Goal: Navigation & Orientation: Find specific page/section

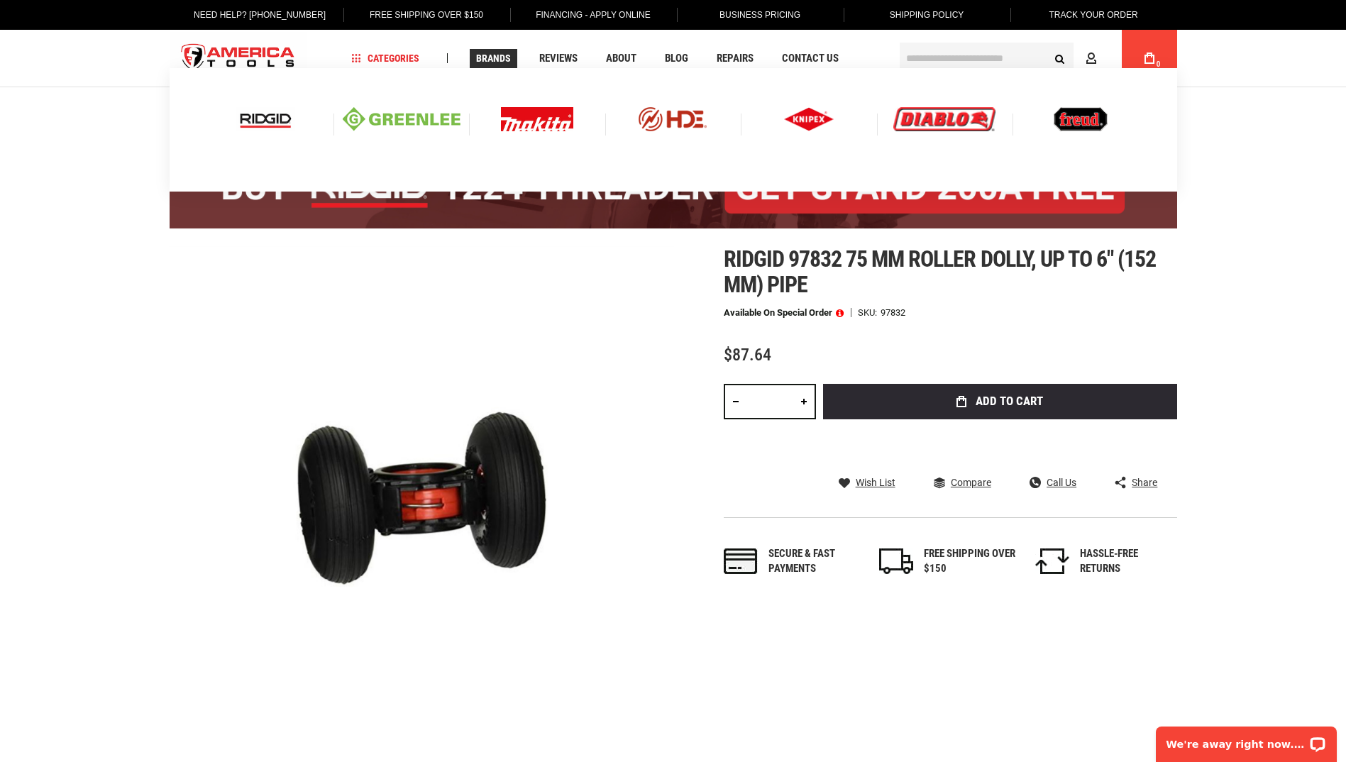
click at [935, 116] on img at bounding box center [945, 119] width 102 height 24
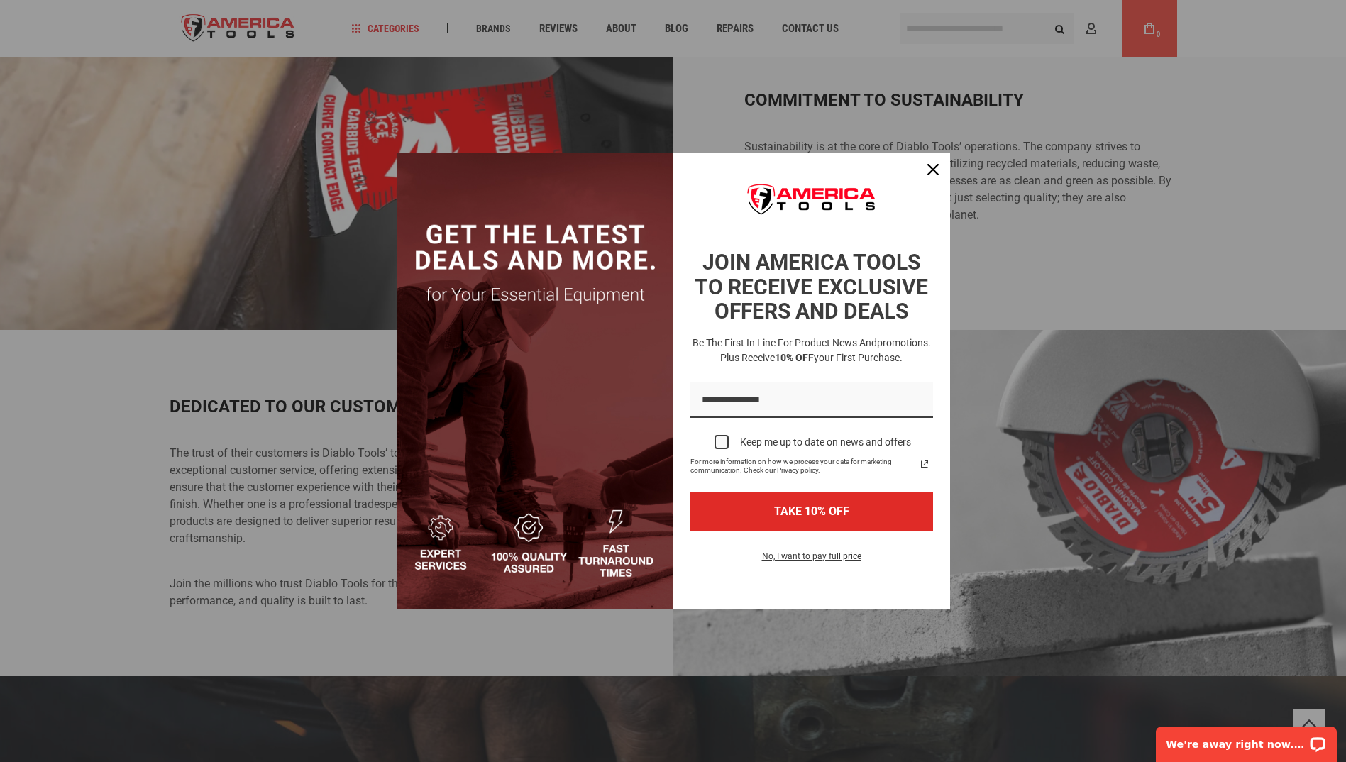
scroll to position [2342, 0]
click at [929, 169] on icon "close icon" at bounding box center [933, 169] width 11 height 11
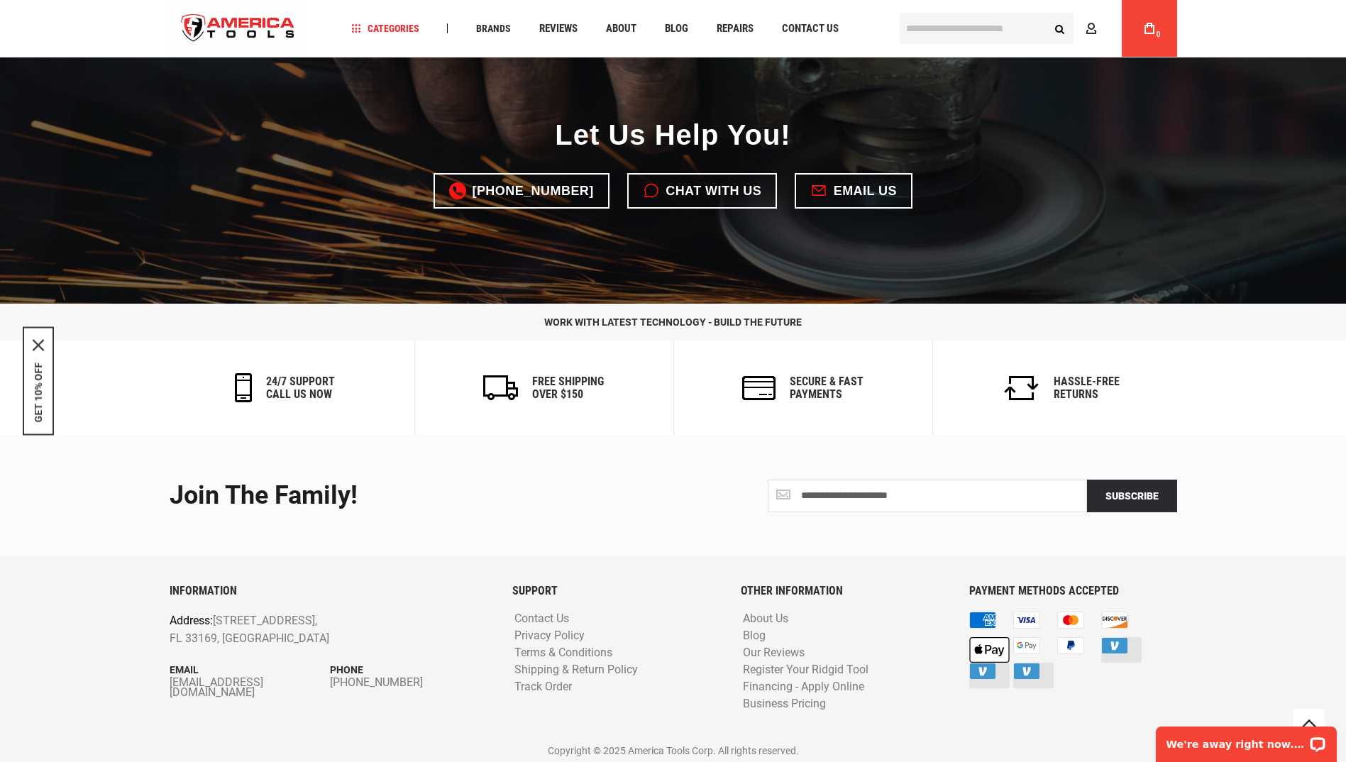
scroll to position [3003, 0]
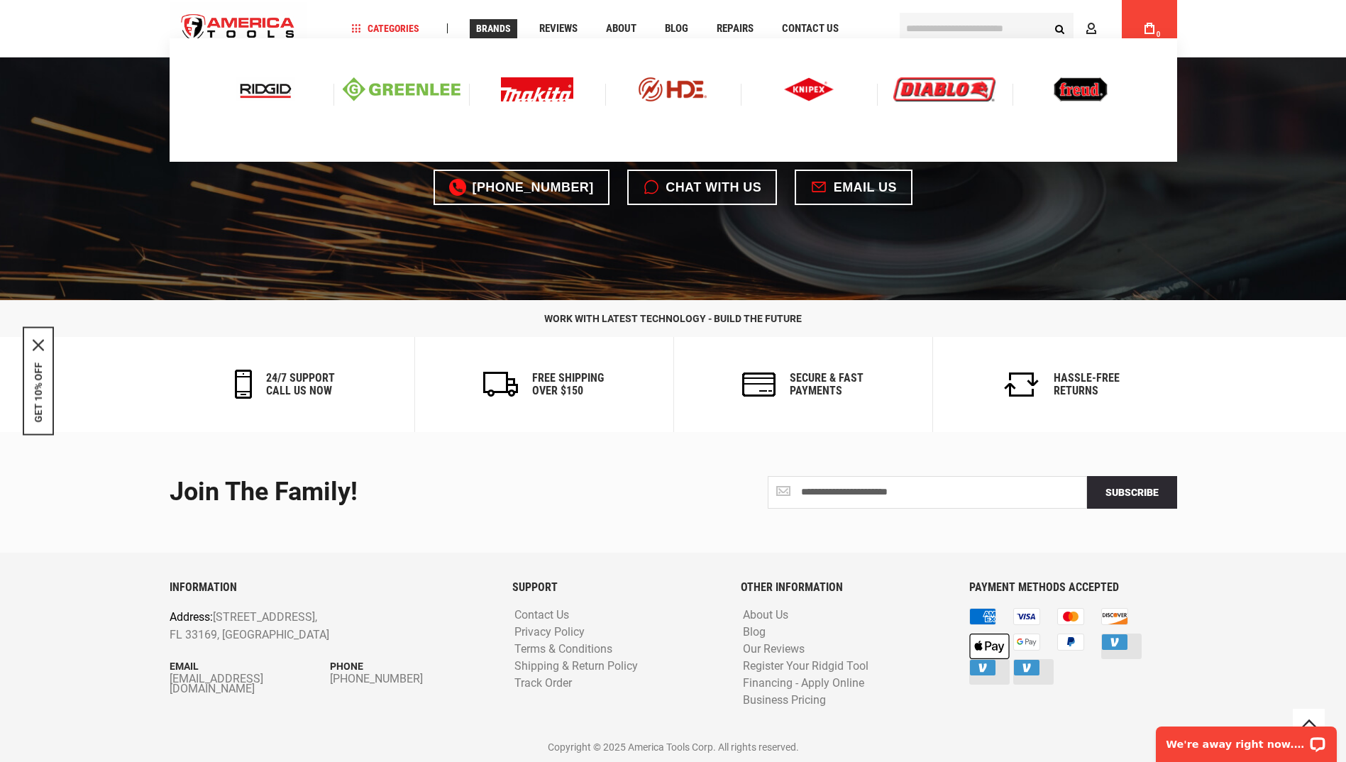
click at [410, 89] on img at bounding box center [402, 89] width 118 height 24
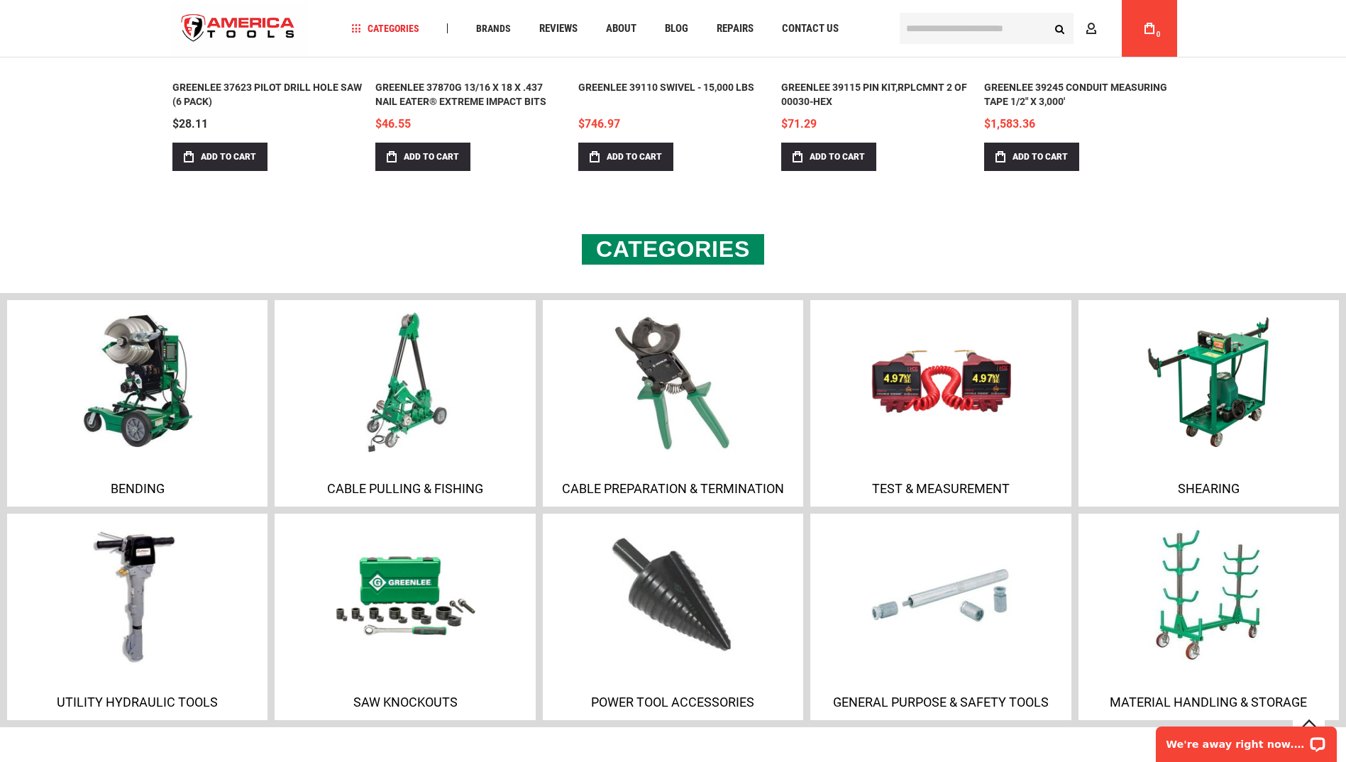
scroll to position [852, 0]
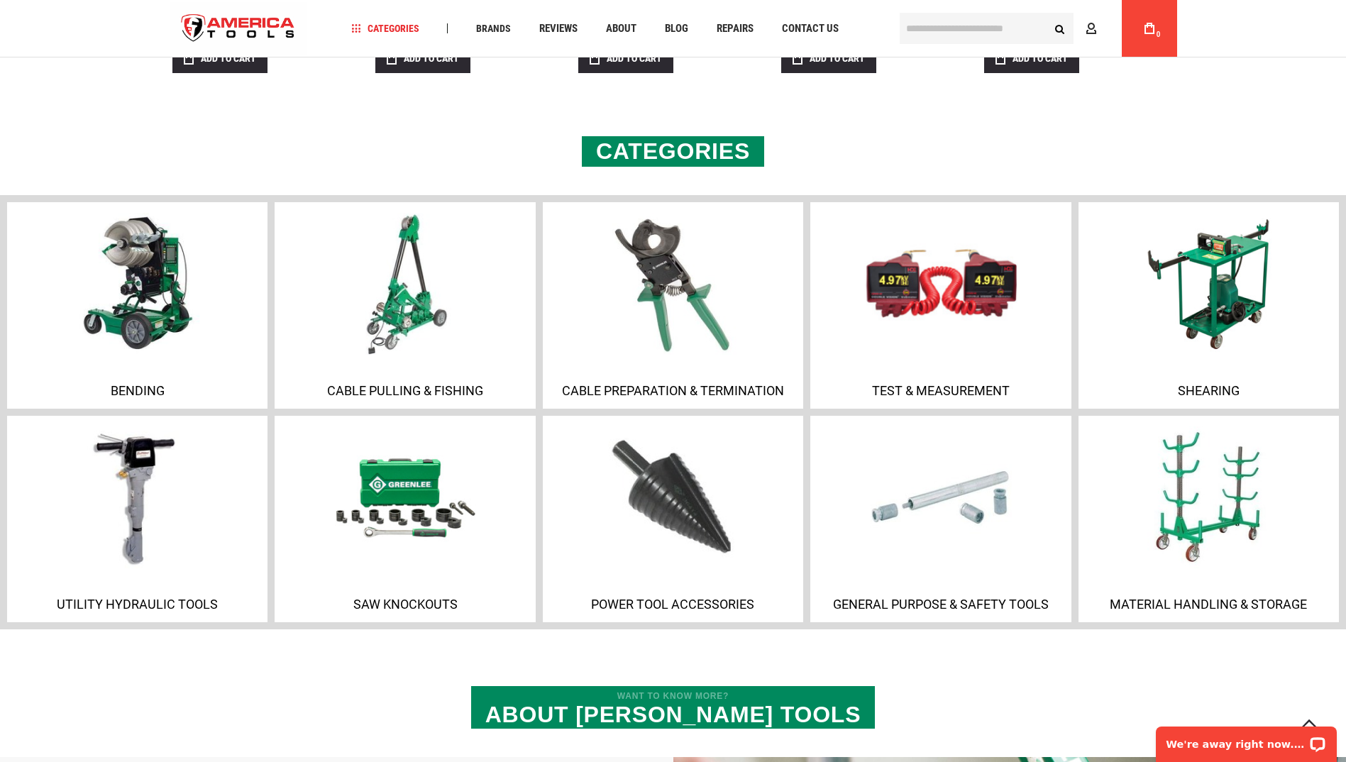
click at [948, 318] on img at bounding box center [940, 283] width 153 height 153
click at [933, 388] on p "Test & Measurement" at bounding box center [940, 390] width 253 height 15
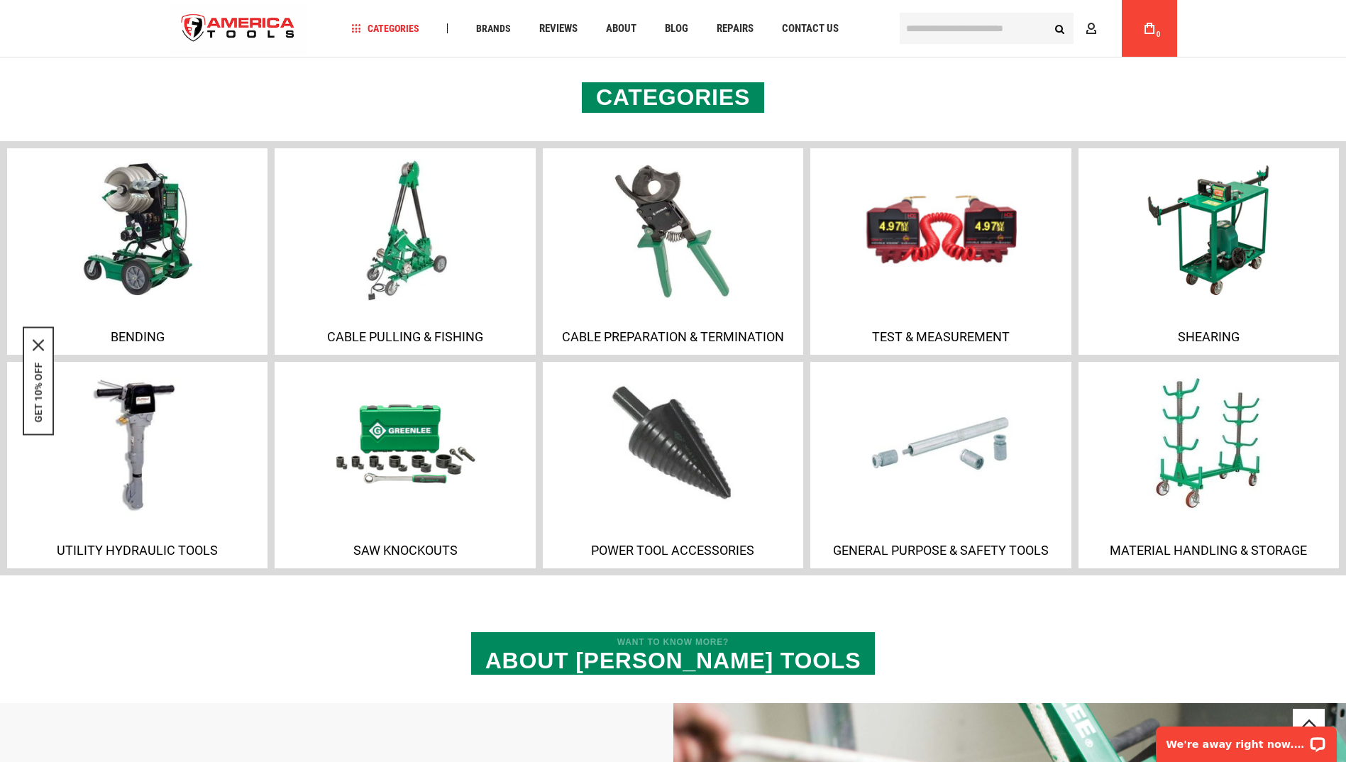
scroll to position [1063, 0]
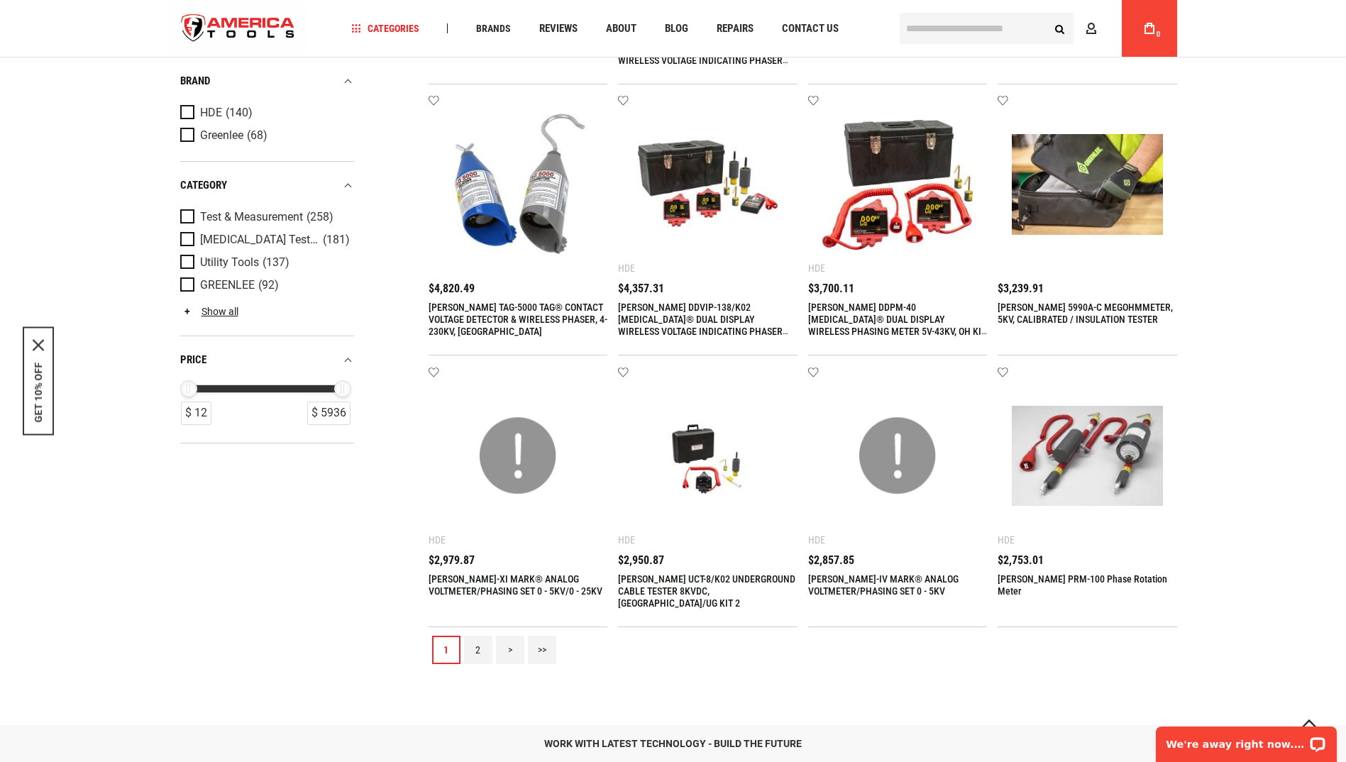
scroll to position [1153, 0]
click at [473, 652] on link "2" at bounding box center [478, 651] width 28 height 28
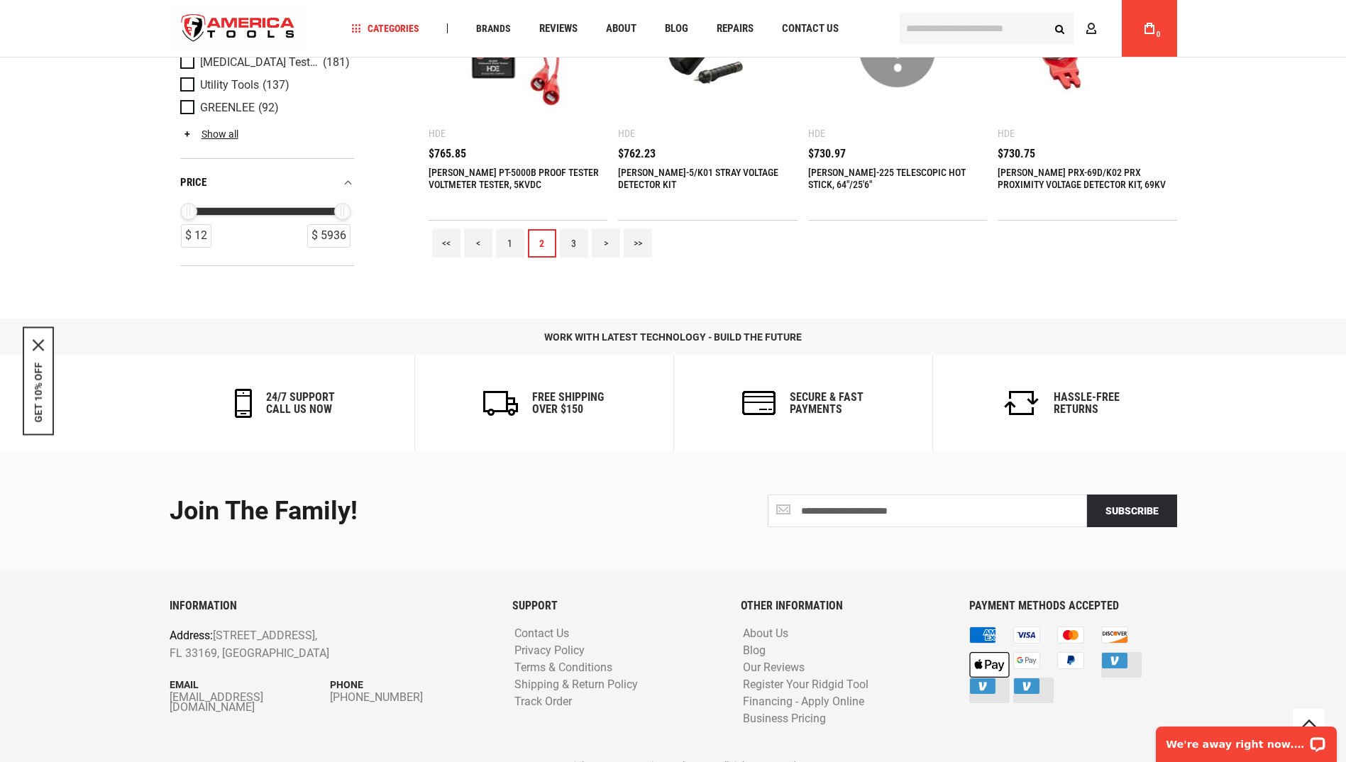
scroll to position [1561, 0]
click at [563, 243] on link "3" at bounding box center [574, 243] width 28 height 28
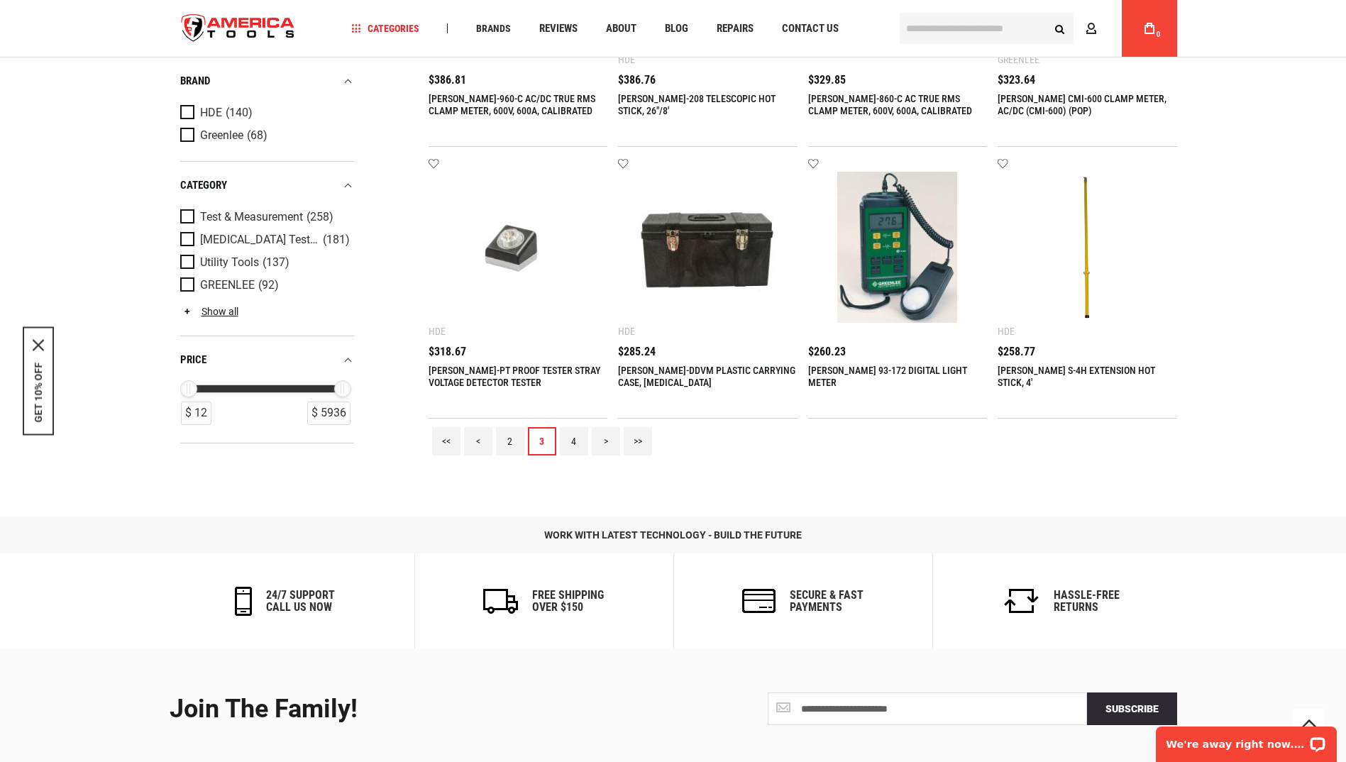
scroll to position [1419, 0]
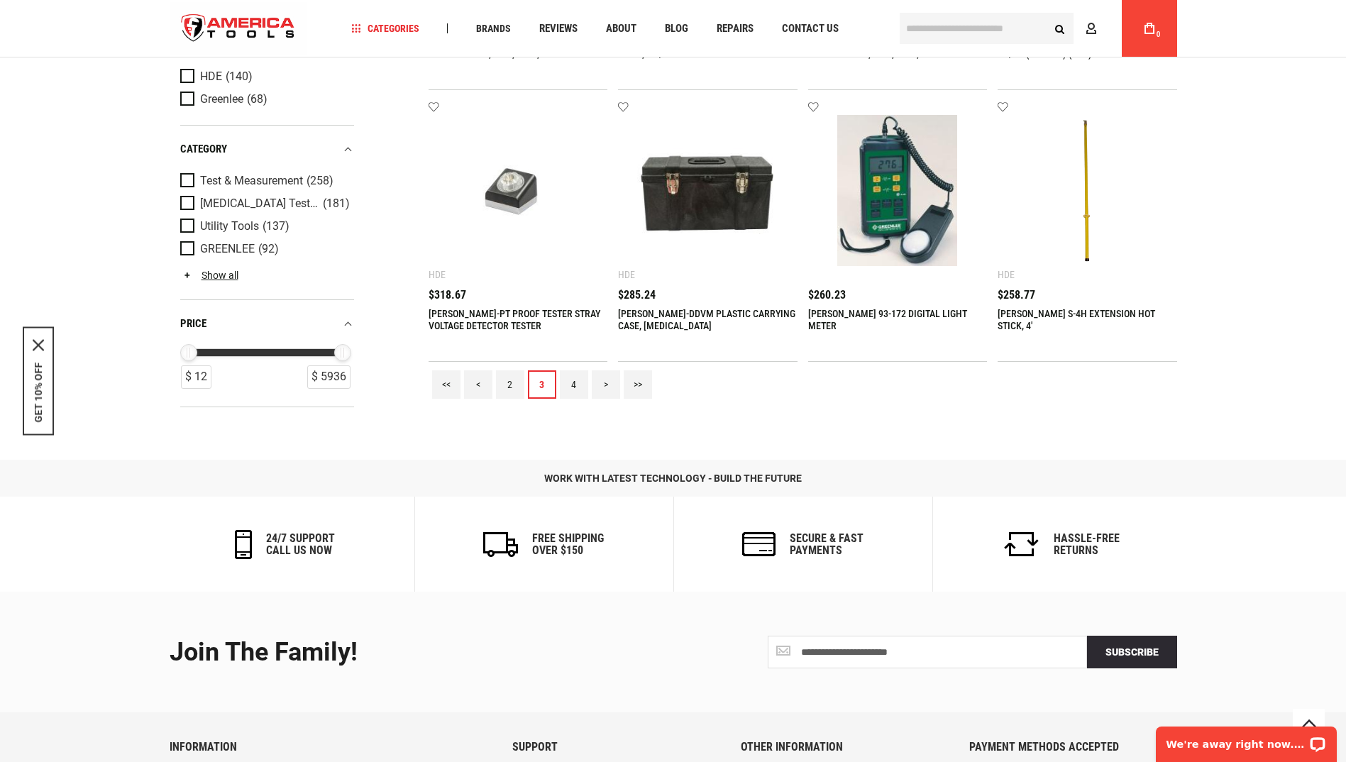
click at [580, 389] on link "4" at bounding box center [574, 384] width 28 height 28
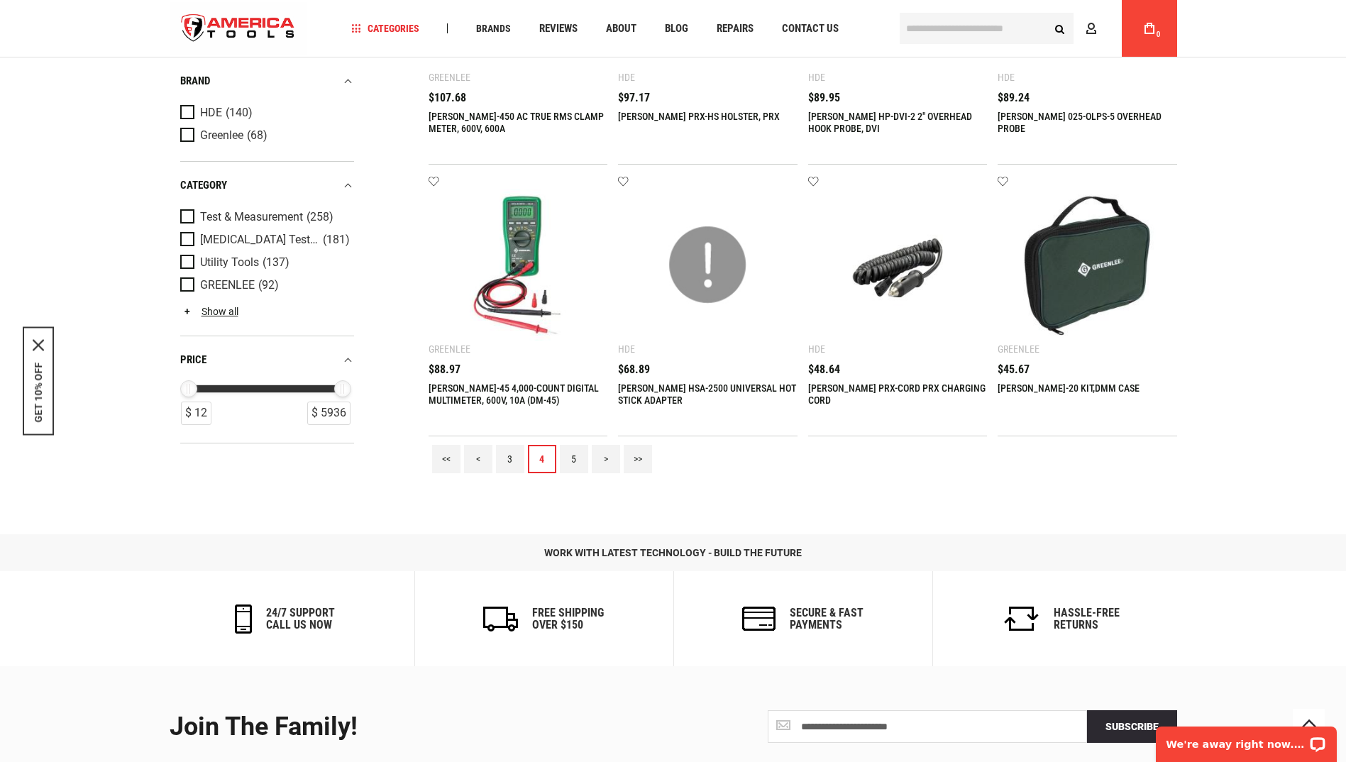
scroll to position [1348, 0]
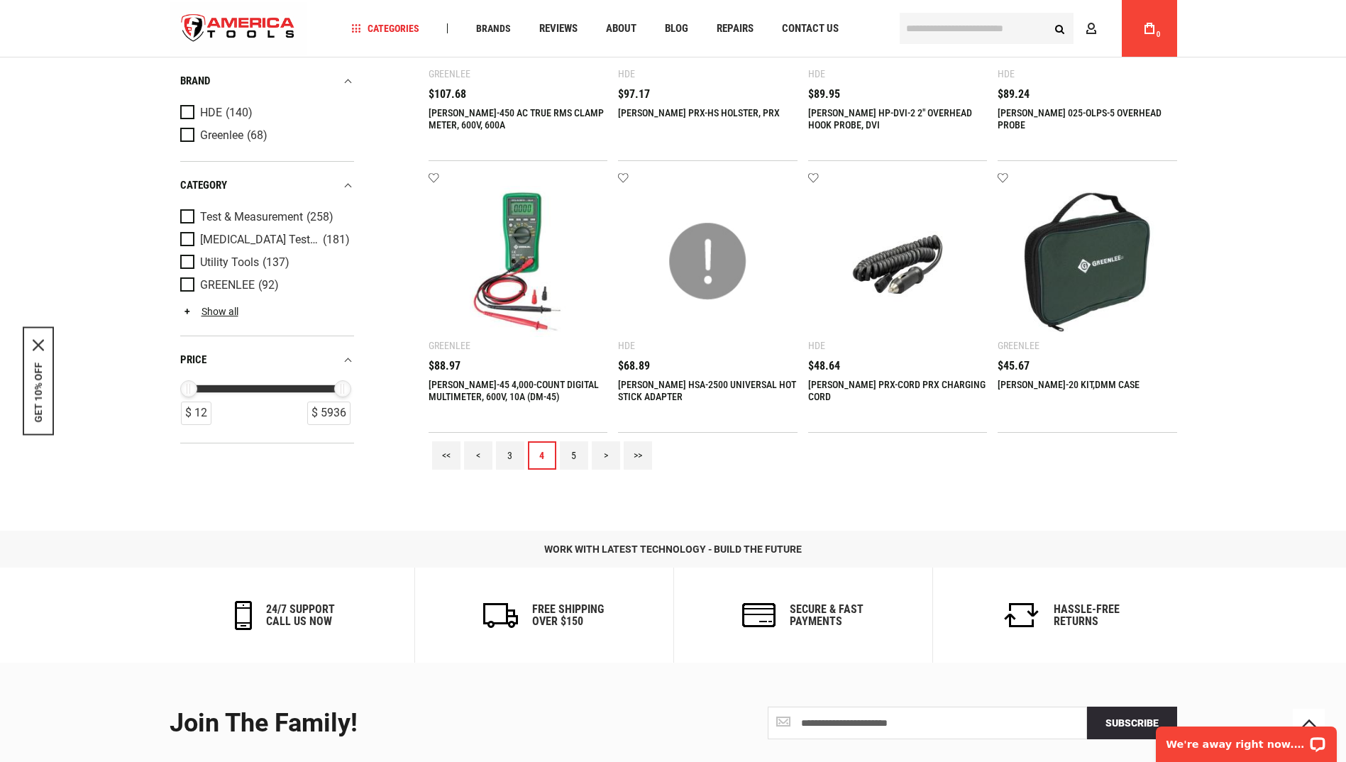
click at [584, 455] on link "5" at bounding box center [574, 455] width 28 height 28
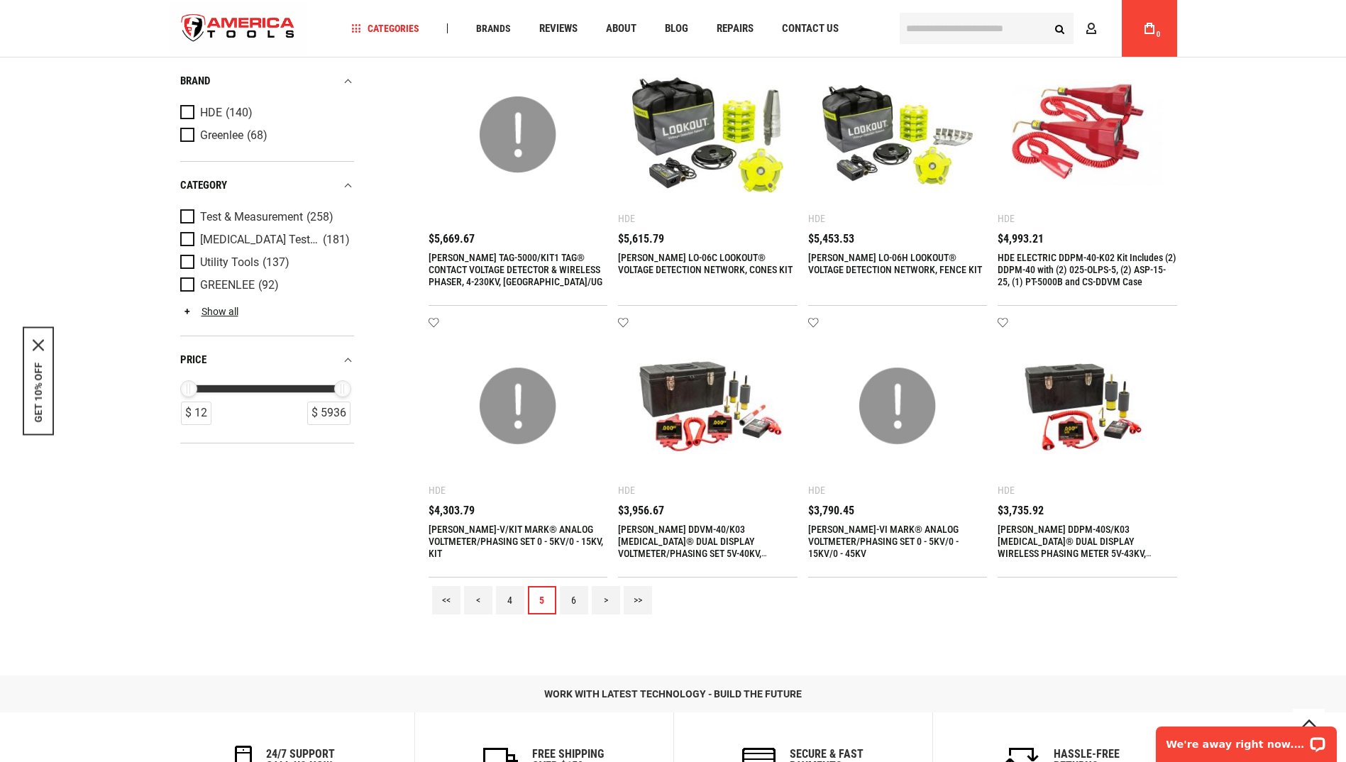
scroll to position [1207, 0]
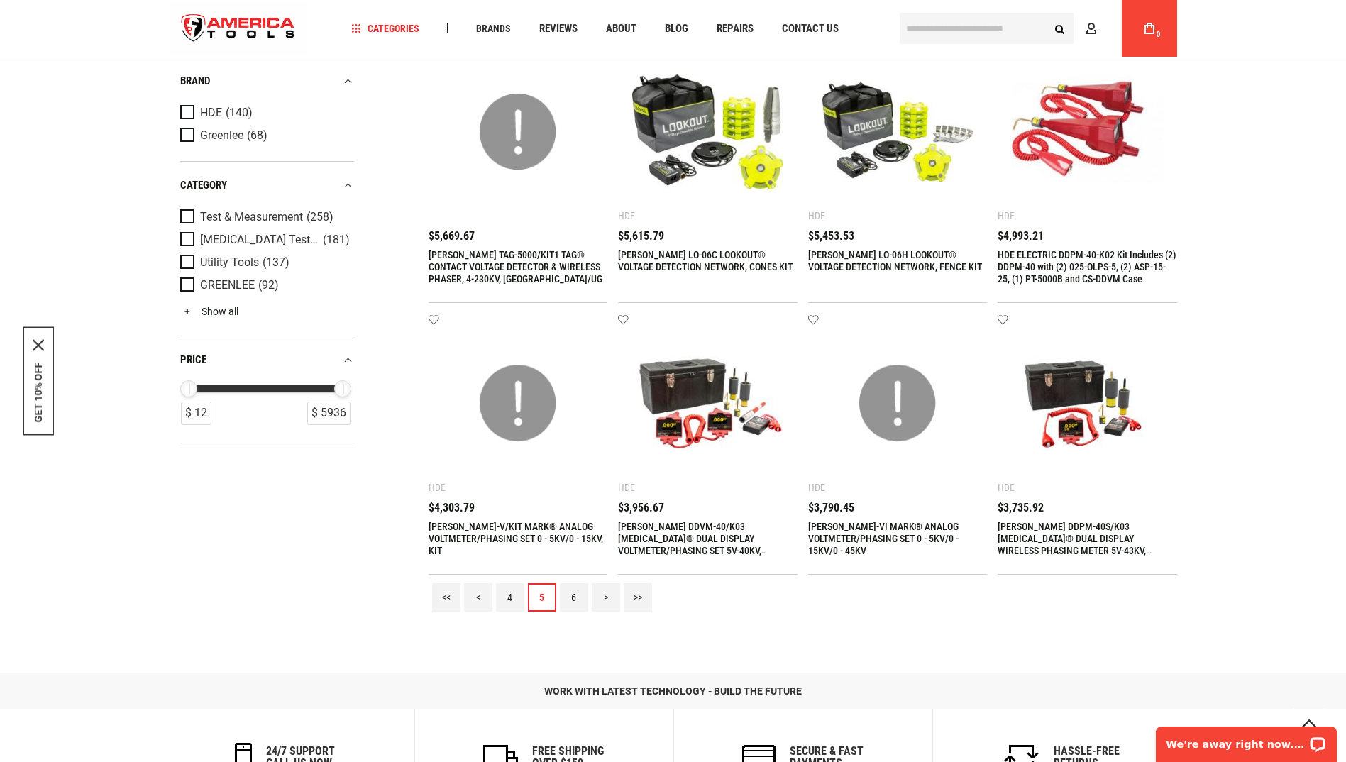
click at [568, 600] on link "6" at bounding box center [574, 597] width 28 height 28
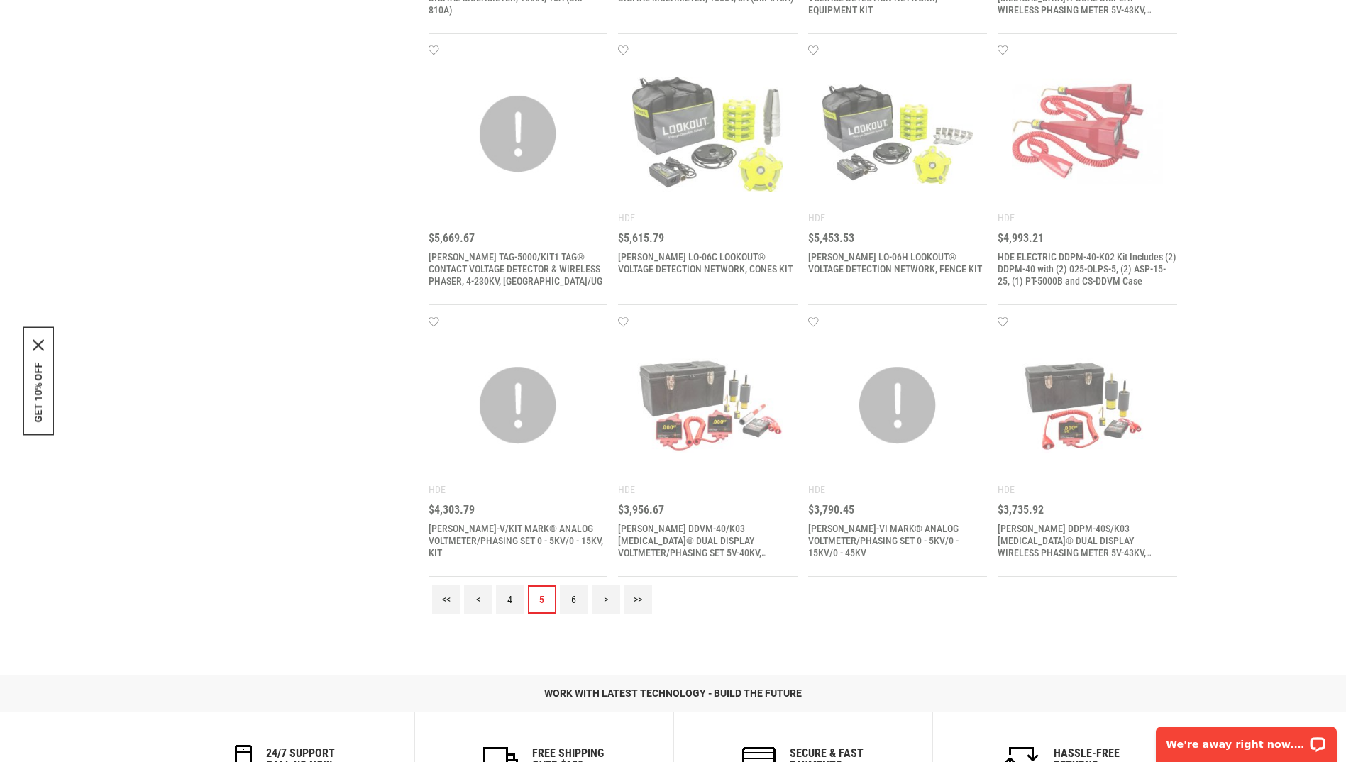
scroll to position [0, 0]
